Goal: Book appointment/travel/reservation

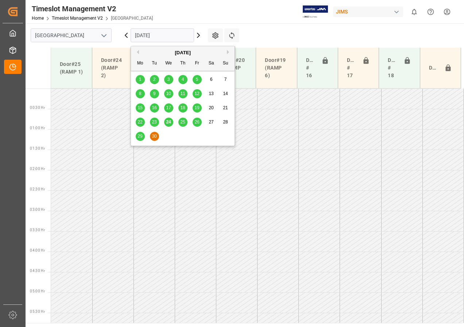
scroll to position [289, 0]
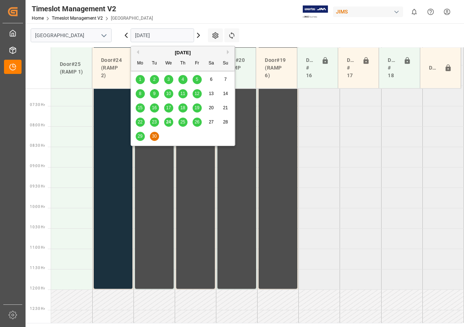
click at [196, 124] on span "26" at bounding box center [196, 122] width 5 height 5
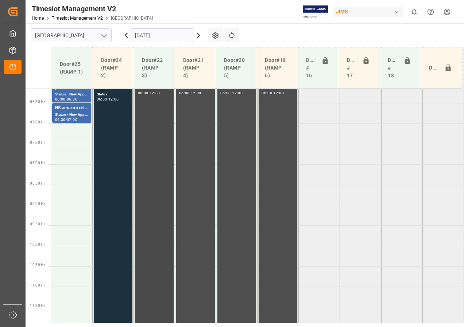
scroll to position [218, 0]
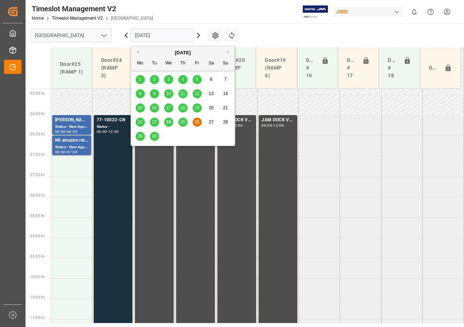
click at [150, 37] on input "26-09-2025" at bounding box center [162, 35] width 63 height 14
click at [185, 123] on span "25" at bounding box center [182, 122] width 5 height 5
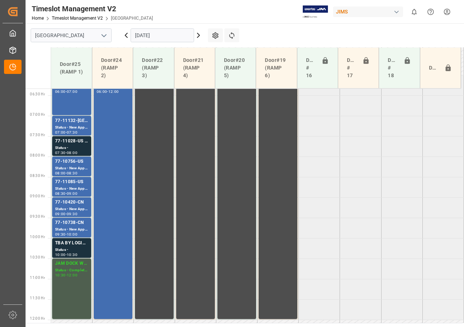
scroll to position [222, 0]
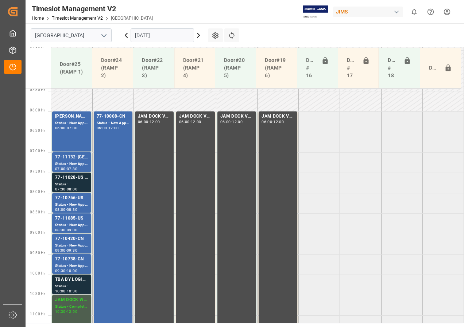
click at [148, 36] on input "[DATE]" at bounding box center [162, 35] width 63 height 14
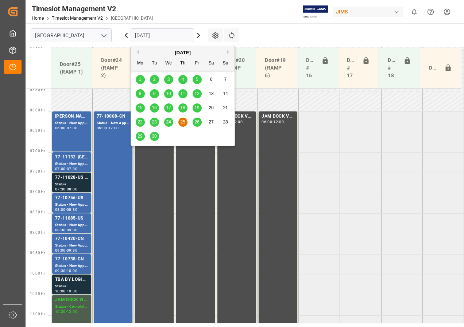
click at [168, 120] on span "24" at bounding box center [168, 122] width 5 height 5
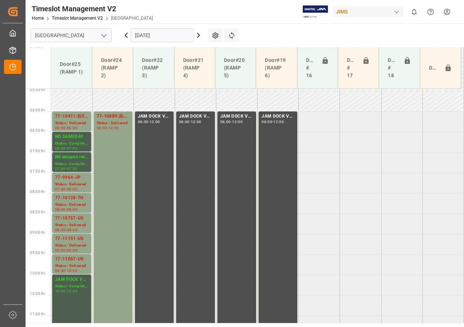
click at [155, 37] on input "[DATE]" at bounding box center [162, 35] width 63 height 14
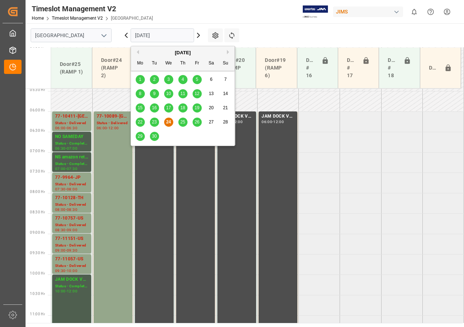
click at [183, 121] on span "25" at bounding box center [182, 122] width 5 height 5
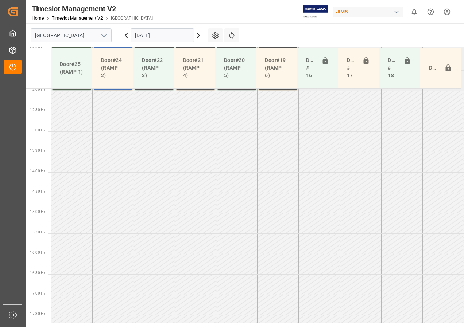
scroll to position [623, 0]
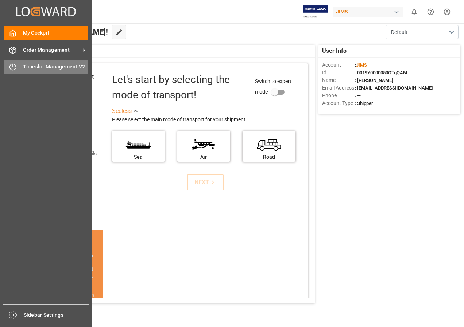
click at [27, 65] on span "Timeslot Management V2" at bounding box center [55, 67] width 65 height 8
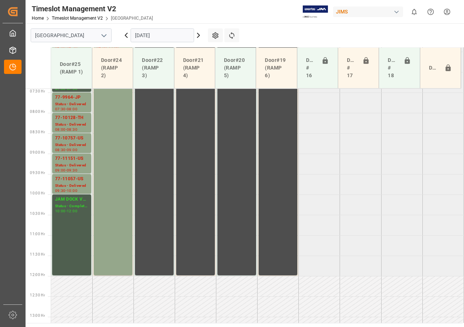
scroll to position [258, 0]
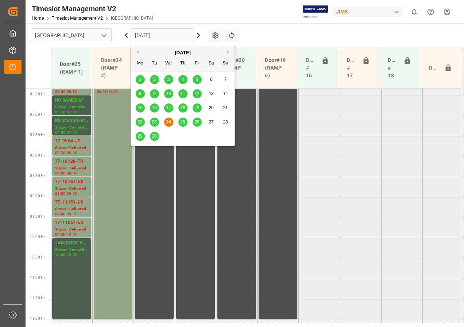
click at [159, 36] on input "[DATE]" at bounding box center [162, 35] width 63 height 14
click at [182, 119] on div "25" at bounding box center [182, 122] width 9 height 9
